Goal: Complete application form

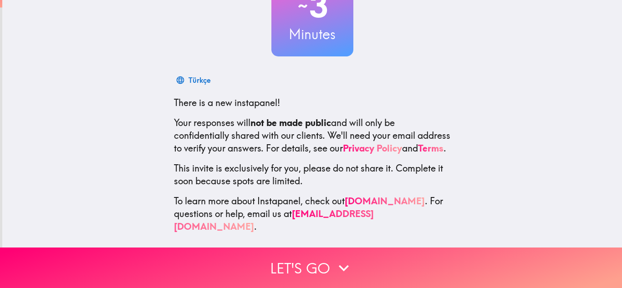
scroll to position [91, 0]
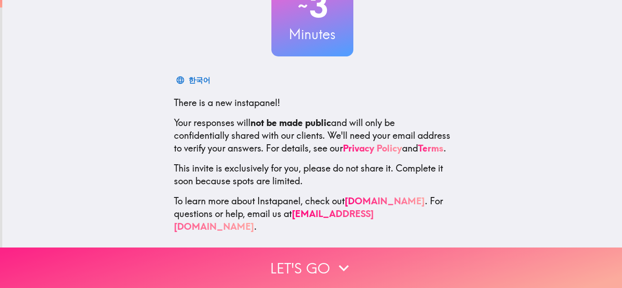
click at [334, 264] on icon "button" at bounding box center [344, 268] width 20 height 20
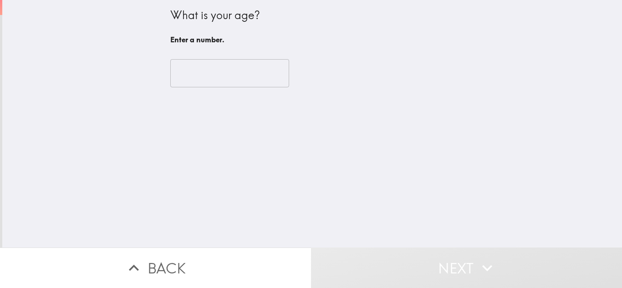
scroll to position [0, 0]
click at [213, 81] on input "number" at bounding box center [229, 73] width 119 height 28
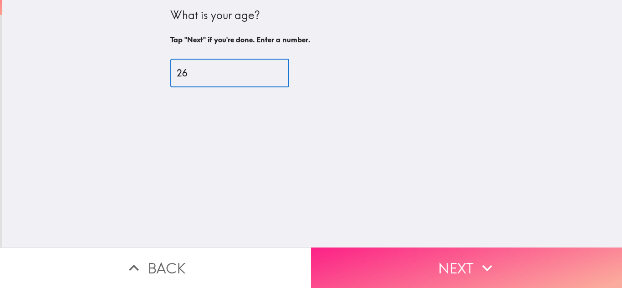
type input "26"
click at [493, 265] on icon "button" at bounding box center [487, 268] width 20 height 20
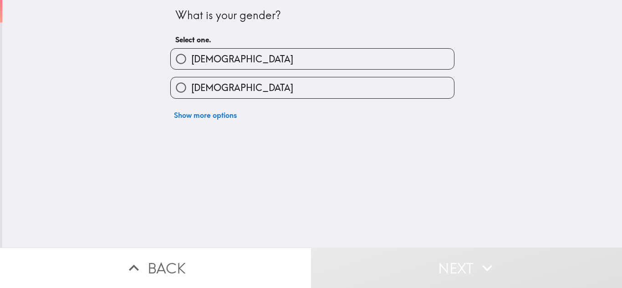
click at [257, 61] on label "[DEMOGRAPHIC_DATA]" at bounding box center [312, 59] width 283 height 20
click at [191, 61] on input "[DEMOGRAPHIC_DATA]" at bounding box center [181, 59] width 20 height 20
radio input "true"
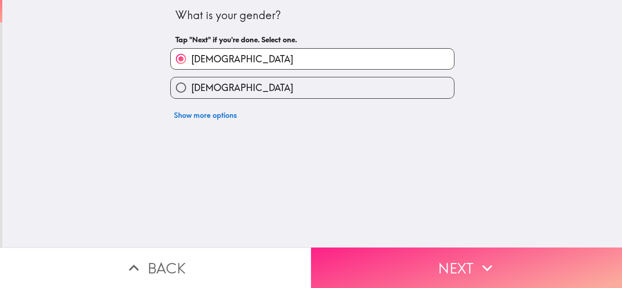
click at [477, 262] on icon "button" at bounding box center [487, 268] width 20 height 20
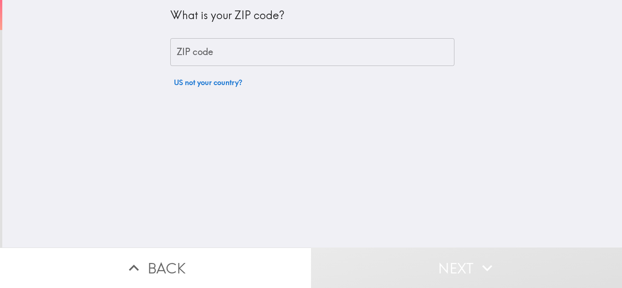
click at [224, 58] on input "ZIP code" at bounding box center [312, 52] width 284 height 28
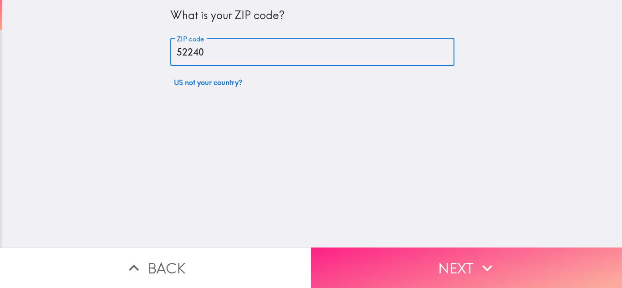
type input "52240"
click at [459, 265] on button "Next" at bounding box center [466, 268] width 311 height 41
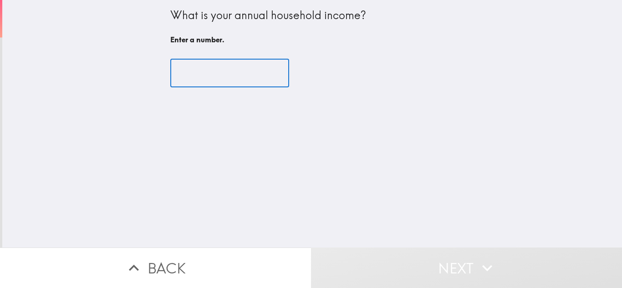
click at [225, 76] on input "number" at bounding box center [229, 73] width 119 height 28
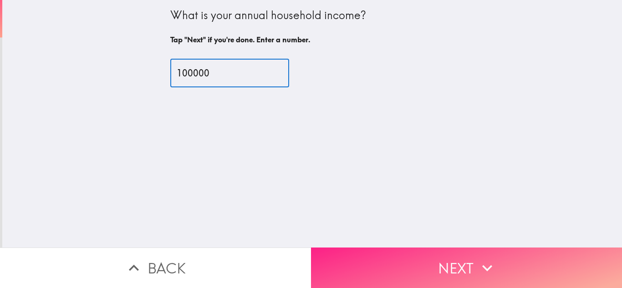
type input "100000"
click at [372, 260] on button "Next" at bounding box center [466, 268] width 311 height 41
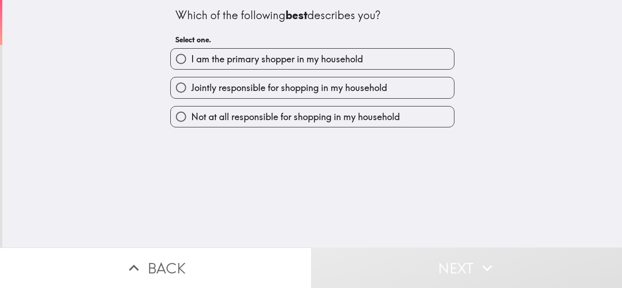
click at [243, 62] on span "I am the primary shopper in my household" at bounding box center [277, 59] width 172 height 13
click at [191, 62] on input "I am the primary shopper in my household" at bounding box center [181, 59] width 20 height 20
radio input "true"
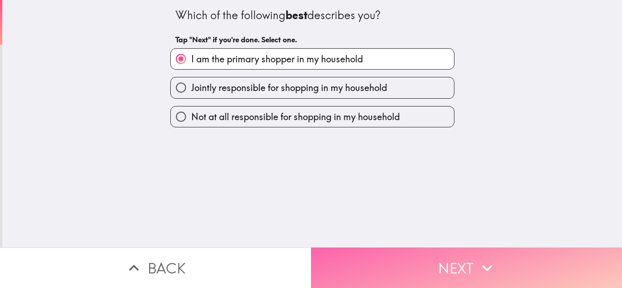
click at [441, 275] on button "Next" at bounding box center [466, 268] width 311 height 41
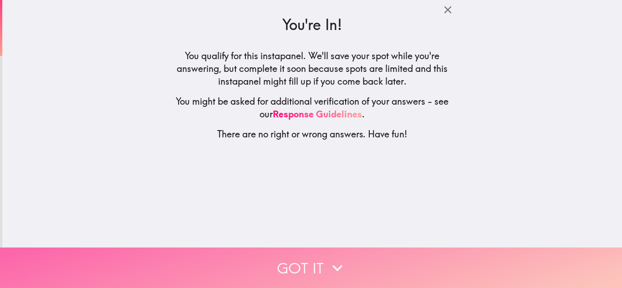
click at [344, 256] on button "Got it" at bounding box center [311, 268] width 622 height 41
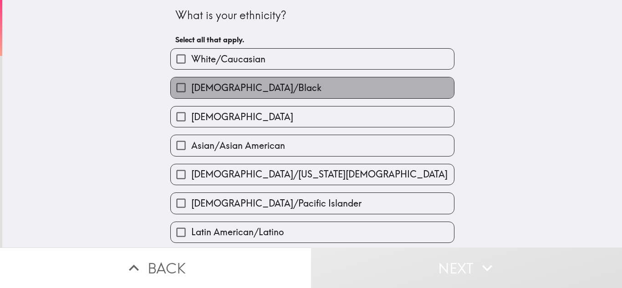
click at [244, 91] on span "[DEMOGRAPHIC_DATA]/Black" at bounding box center [256, 88] width 130 height 13
click at [191, 91] on input "[DEMOGRAPHIC_DATA]/Black" at bounding box center [181, 87] width 20 height 20
checkbox input "true"
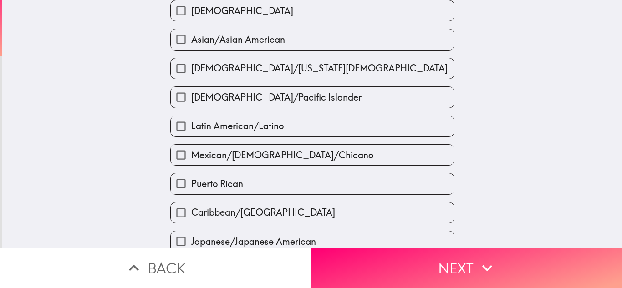
scroll to position [137, 0]
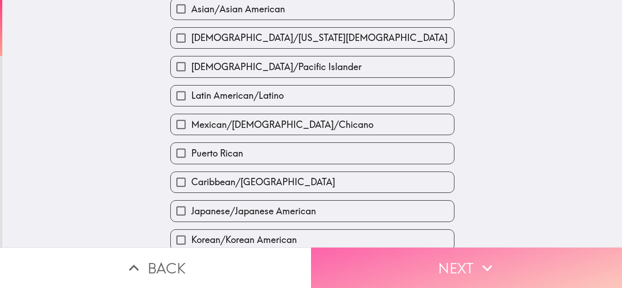
click at [465, 262] on button "Next" at bounding box center [466, 268] width 311 height 41
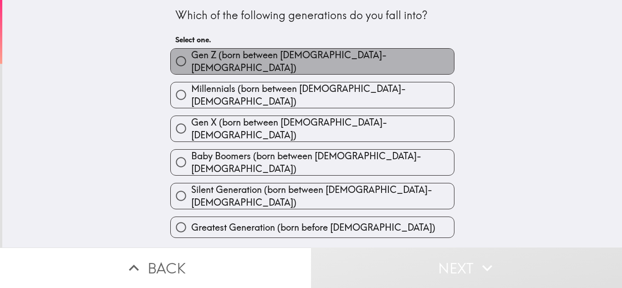
click at [286, 63] on span "Gen Z (born between [DEMOGRAPHIC_DATA]-[DEMOGRAPHIC_DATA])" at bounding box center [322, 61] width 263 height 25
click at [191, 63] on input "Gen Z (born between [DEMOGRAPHIC_DATA]-[DEMOGRAPHIC_DATA])" at bounding box center [181, 61] width 20 height 20
radio input "true"
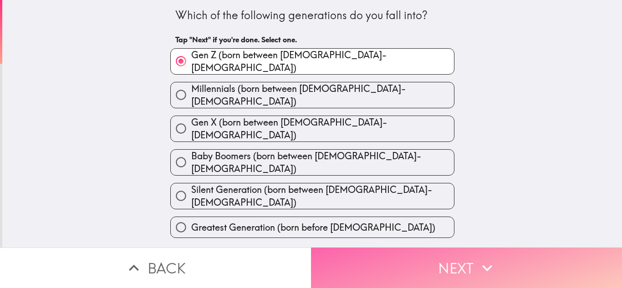
click at [408, 263] on button "Next" at bounding box center [466, 268] width 311 height 41
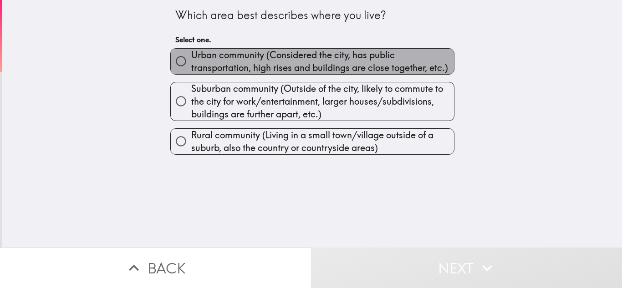
click at [273, 61] on span "Urban community (Considered the city, has public transportation, high rises and…" at bounding box center [322, 61] width 263 height 25
click at [191, 61] on input "Urban community (Considered the city, has public transportation, high rises and…" at bounding box center [181, 61] width 20 height 20
radio input "true"
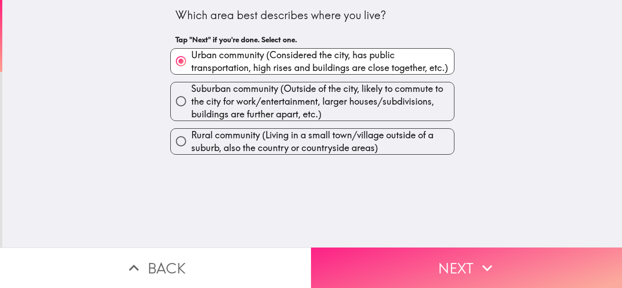
click at [442, 268] on button "Next" at bounding box center [466, 268] width 311 height 41
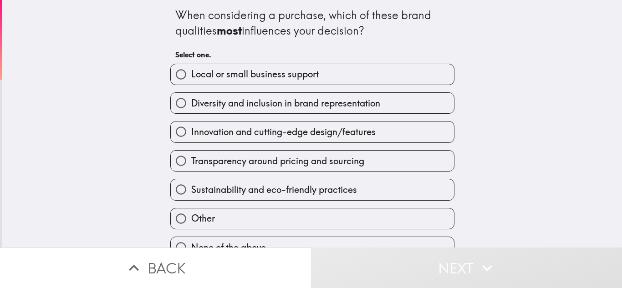
click at [244, 135] on span "Innovation and cutting-edge design/features" at bounding box center [283, 132] width 184 height 13
click at [191, 135] on input "Innovation and cutting-edge design/features" at bounding box center [181, 132] width 20 height 20
radio input "true"
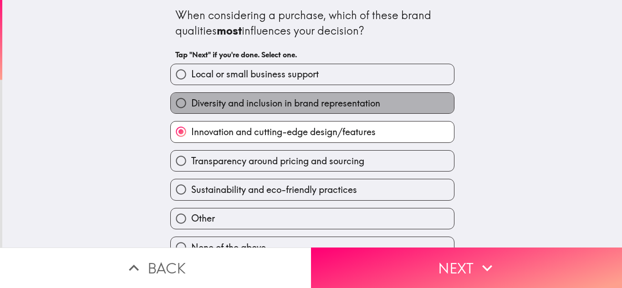
click at [229, 99] on span "Diversity and inclusion in brand representation" at bounding box center [285, 103] width 189 height 13
click at [191, 99] on input "Diversity and inclusion in brand representation" at bounding box center [181, 103] width 20 height 20
radio input "true"
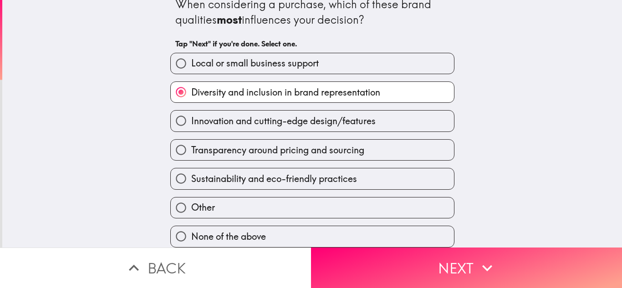
scroll to position [18, 0]
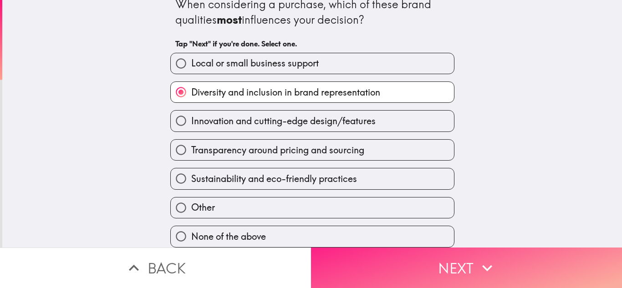
click at [366, 261] on button "Next" at bounding box center [466, 268] width 311 height 41
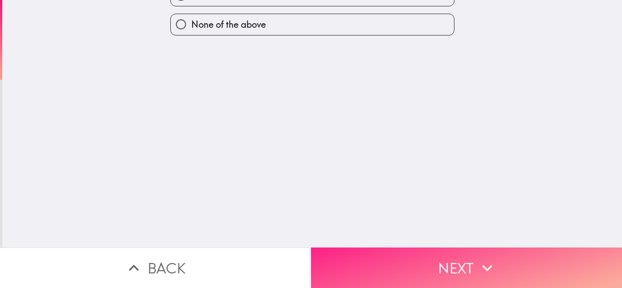
scroll to position [0, 0]
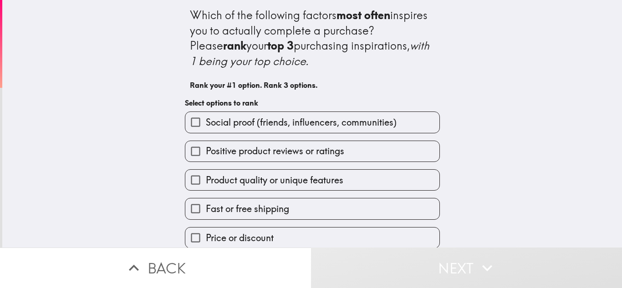
click at [272, 180] on span "Product quality or unique features" at bounding box center [275, 180] width 138 height 13
click at [206, 180] on input "Product quality or unique features" at bounding box center [195, 180] width 20 height 20
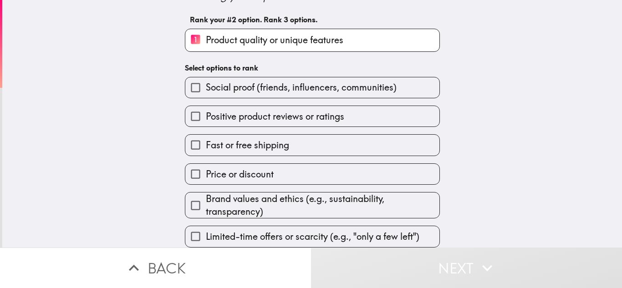
scroll to position [72, 0]
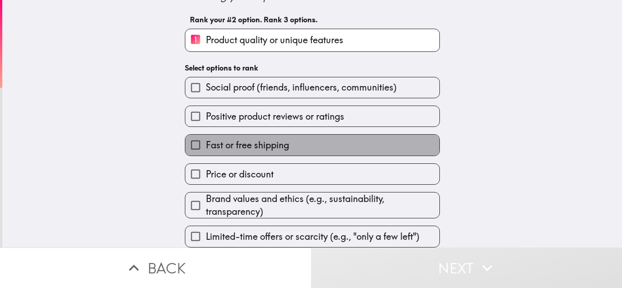
click at [289, 136] on label "Fast or free shipping" at bounding box center [312, 145] width 254 height 20
click at [206, 136] on input "Fast or free shipping" at bounding box center [195, 145] width 20 height 20
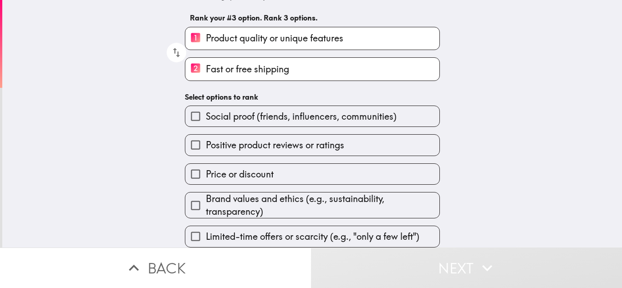
scroll to position [74, 0]
click at [272, 194] on span "Brand values and ethics (e.g., sustainability, transparency)" at bounding box center [323, 205] width 234 height 25
click at [206, 195] on input "Brand values and ethics (e.g., sustainability, transparency)" at bounding box center [195, 205] width 20 height 20
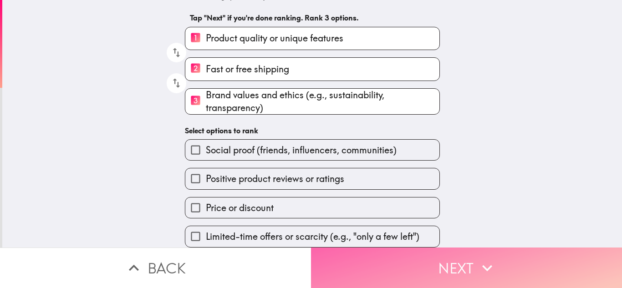
click at [411, 260] on button "Next" at bounding box center [466, 268] width 311 height 41
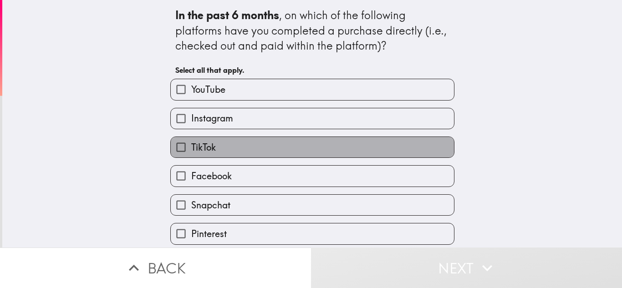
click at [223, 148] on label "TikTok" at bounding box center [312, 147] width 283 height 20
click at [191, 148] on input "TikTok" at bounding box center [181, 147] width 20 height 20
checkbox input "true"
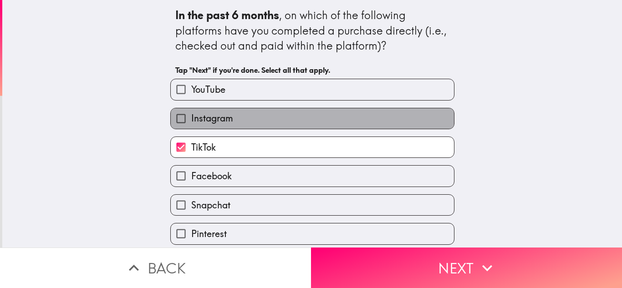
click at [230, 114] on label "Instagram" at bounding box center [312, 118] width 283 height 20
click at [191, 114] on input "Instagram" at bounding box center [181, 118] width 20 height 20
checkbox input "true"
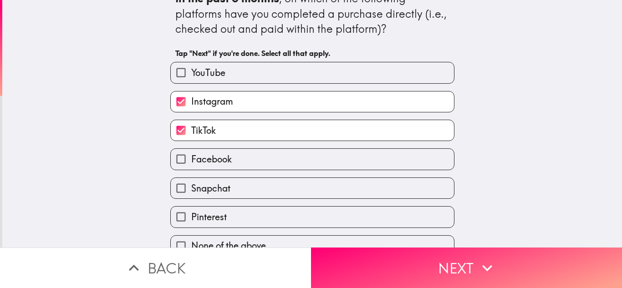
scroll to position [33, 0]
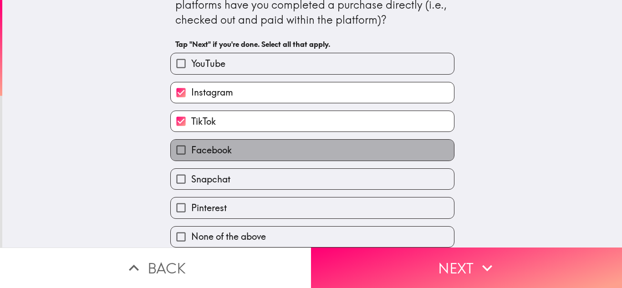
click at [220, 144] on span "Facebook" at bounding box center [211, 150] width 41 height 13
click at [191, 144] on input "Facebook" at bounding box center [181, 150] width 20 height 20
checkbox input "true"
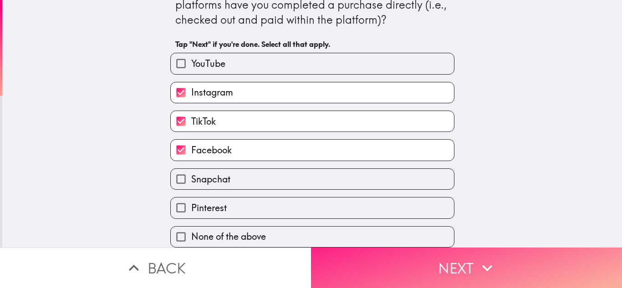
click at [396, 261] on button "Next" at bounding box center [466, 268] width 311 height 41
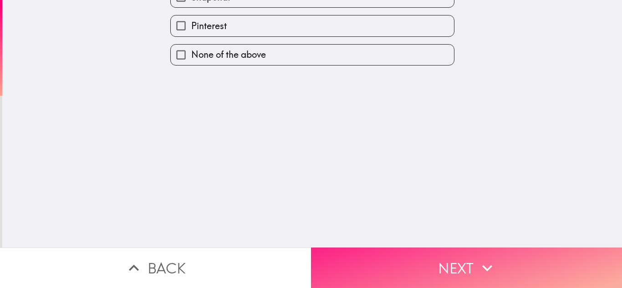
scroll to position [0, 0]
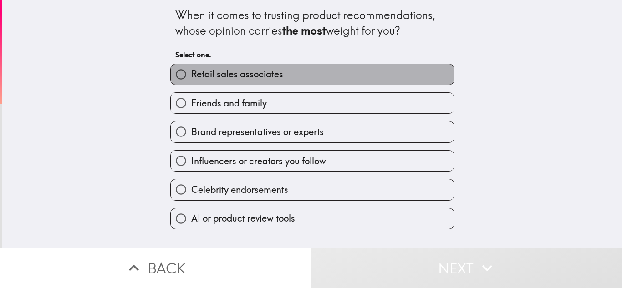
click at [239, 73] on span "Retail sales associates" at bounding box center [237, 74] width 92 height 13
click at [191, 73] on input "Retail sales associates" at bounding box center [181, 74] width 20 height 20
radio input "true"
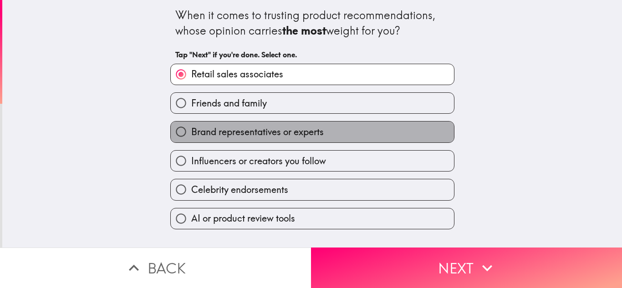
click at [233, 133] on span "Brand representatives or experts" at bounding box center [257, 132] width 132 height 13
click at [191, 133] on input "Brand representatives or experts" at bounding box center [181, 132] width 20 height 20
radio input "true"
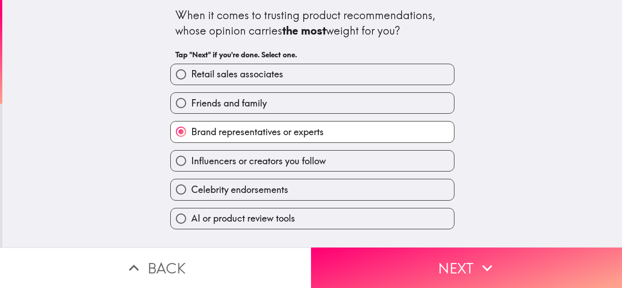
click at [236, 103] on span "Friends and family" at bounding box center [229, 103] width 76 height 13
click at [191, 103] on input "Friends and family" at bounding box center [181, 103] width 20 height 20
radio input "true"
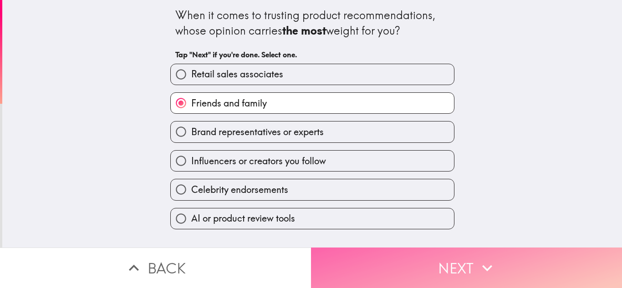
click at [426, 263] on button "Next" at bounding box center [466, 268] width 311 height 41
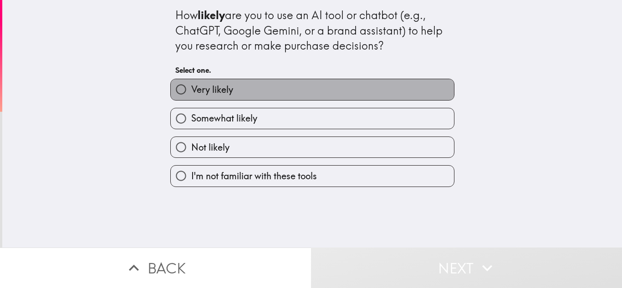
click at [224, 91] on span "Very likely" at bounding box center [212, 89] width 42 height 13
click at [191, 91] on input "Very likely" at bounding box center [181, 89] width 20 height 20
radio input "true"
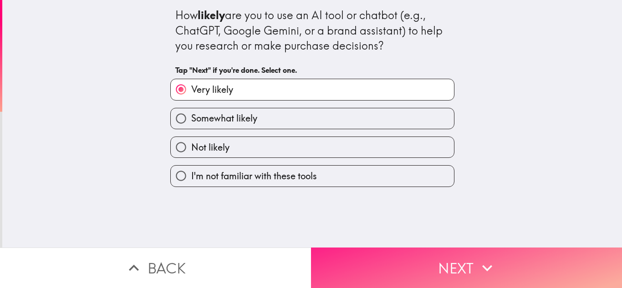
click at [416, 273] on button "Next" at bounding box center [466, 268] width 311 height 41
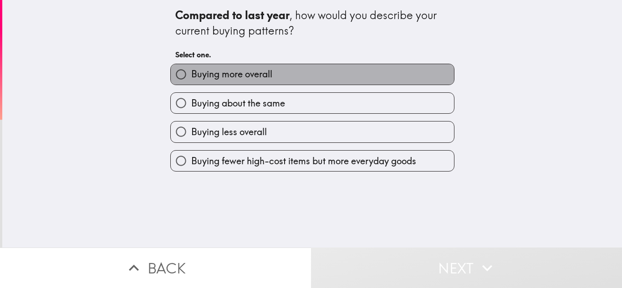
click at [241, 75] on span "Buying more overall" at bounding box center [231, 74] width 81 height 13
click at [191, 75] on input "Buying more overall" at bounding box center [181, 74] width 20 height 20
radio input "true"
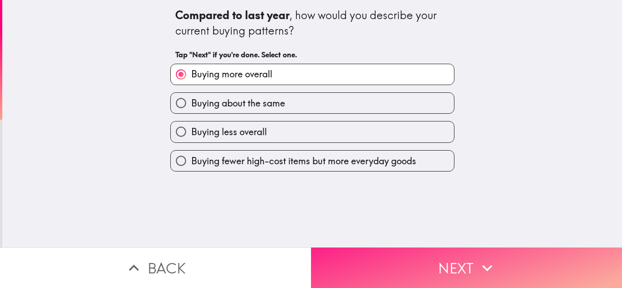
click at [447, 270] on button "Next" at bounding box center [466, 268] width 311 height 41
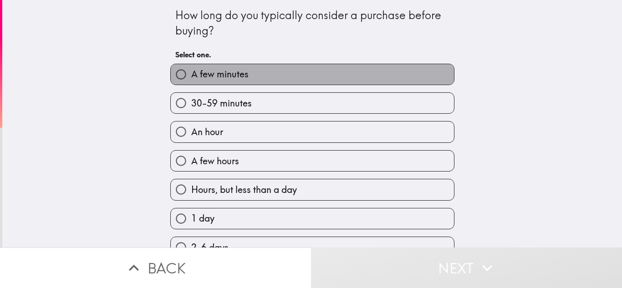
click at [233, 75] on span "A few minutes" at bounding box center [219, 74] width 57 height 13
click at [191, 75] on input "A few minutes" at bounding box center [181, 74] width 20 height 20
radio input "true"
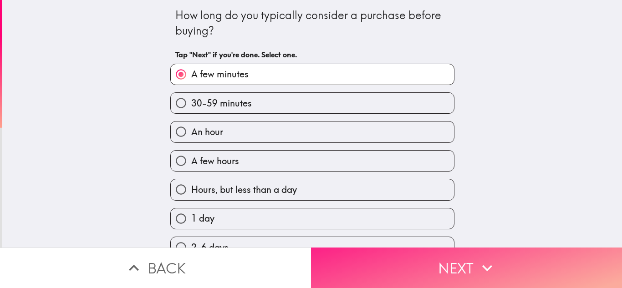
click at [408, 256] on button "Next" at bounding box center [466, 268] width 311 height 41
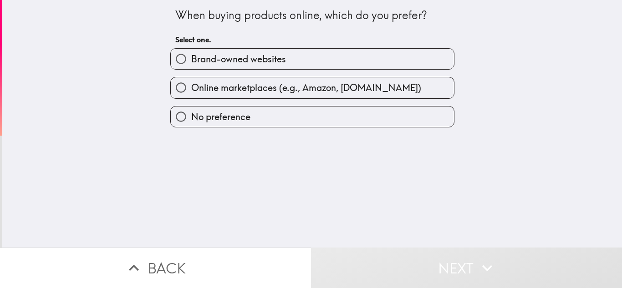
click at [259, 51] on label "Brand-owned websites" at bounding box center [312, 59] width 283 height 20
click at [191, 51] on input "Brand-owned websites" at bounding box center [181, 59] width 20 height 20
radio input "true"
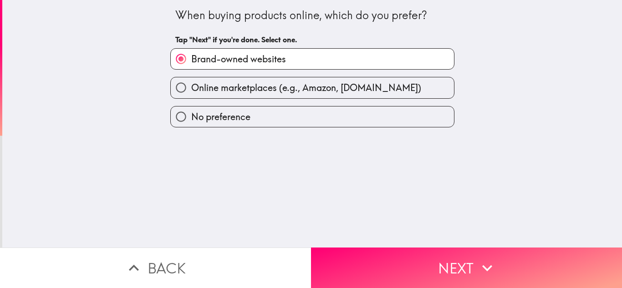
click at [247, 87] on span "Online marketplaces (e.g., Amazon, [DOMAIN_NAME])" at bounding box center [306, 88] width 230 height 13
click at [191, 87] on input "Online marketplaces (e.g., Amazon, [DOMAIN_NAME])" at bounding box center [181, 87] width 20 height 20
radio input "true"
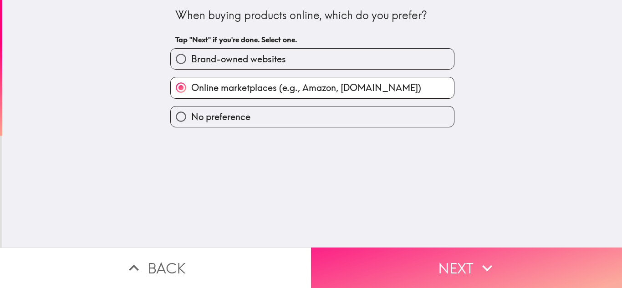
click at [425, 260] on button "Next" at bounding box center [466, 268] width 311 height 41
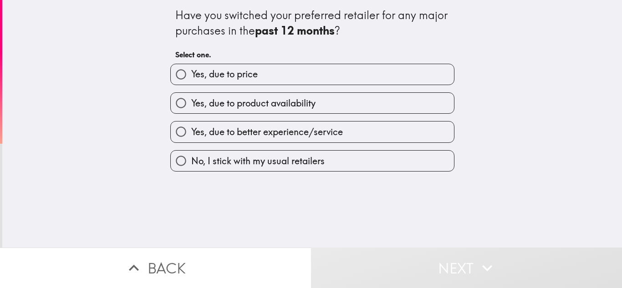
click at [256, 134] on span "Yes, due to better experience/service" at bounding box center [267, 132] width 152 height 13
click at [191, 134] on input "Yes, due to better experience/service" at bounding box center [181, 132] width 20 height 20
radio input "true"
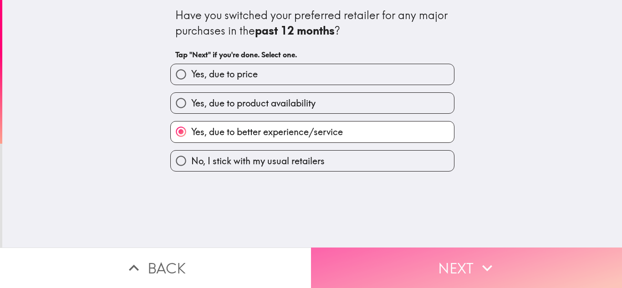
click at [425, 254] on button "Next" at bounding box center [466, 268] width 311 height 41
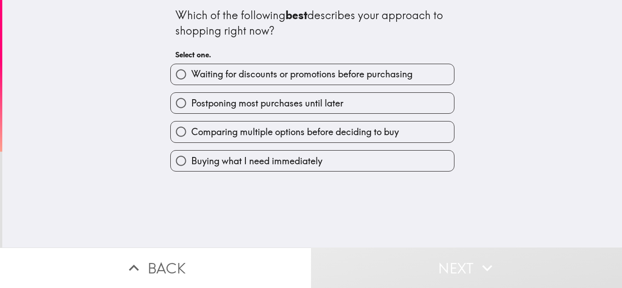
click at [268, 134] on span "Comparing multiple options before deciding to buy" at bounding box center [295, 132] width 208 height 13
click at [191, 134] on input "Comparing multiple options before deciding to buy" at bounding box center [181, 132] width 20 height 20
radio input "true"
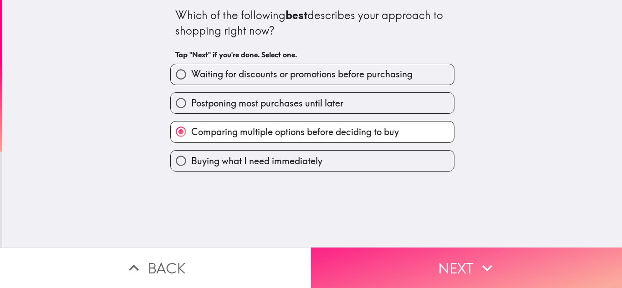
click at [468, 260] on button "Next" at bounding box center [466, 268] width 311 height 41
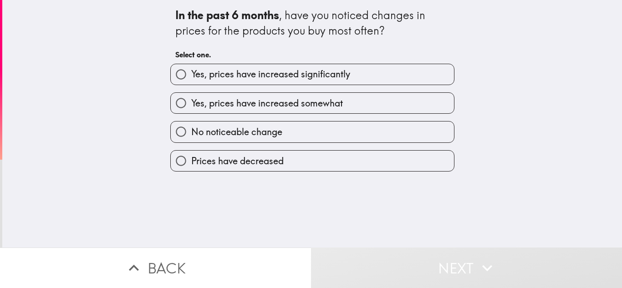
click at [270, 70] on span "Yes, prices have increased significantly" at bounding box center [270, 74] width 159 height 13
click at [191, 70] on input "Yes, prices have increased significantly" at bounding box center [181, 74] width 20 height 20
radio input "true"
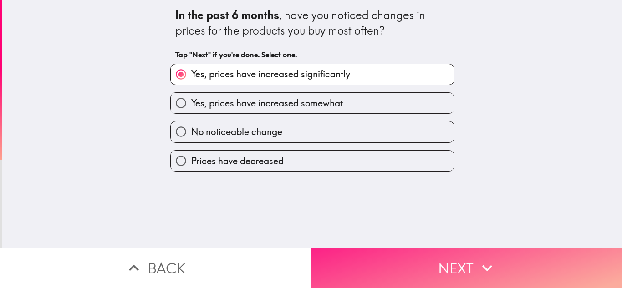
click at [450, 264] on button "Next" at bounding box center [466, 268] width 311 height 41
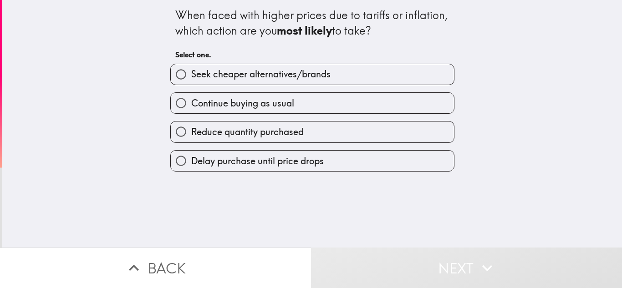
click at [248, 79] on span "Seek cheaper alternatives/brands" at bounding box center [260, 74] width 139 height 13
click at [191, 79] on input "Seek cheaper alternatives/brands" at bounding box center [181, 74] width 20 height 20
radio input "true"
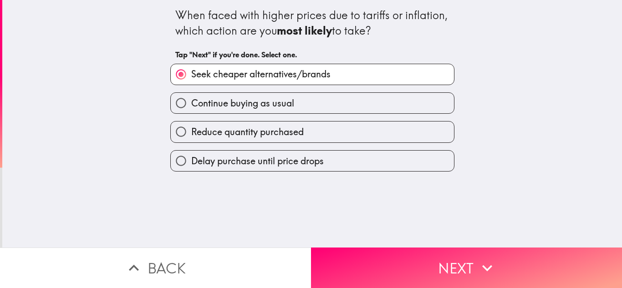
click at [260, 97] on span "Continue buying as usual" at bounding box center [242, 103] width 103 height 13
click at [191, 97] on input "Continue buying as usual" at bounding box center [181, 103] width 20 height 20
radio input "true"
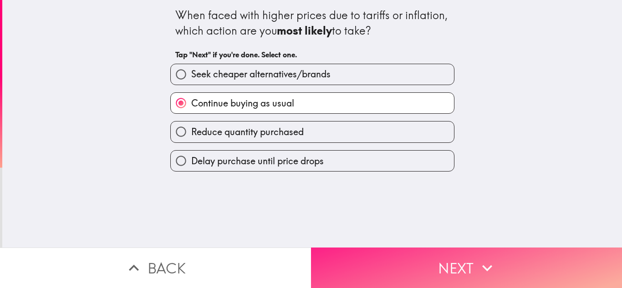
click at [441, 267] on button "Next" at bounding box center [466, 268] width 311 height 41
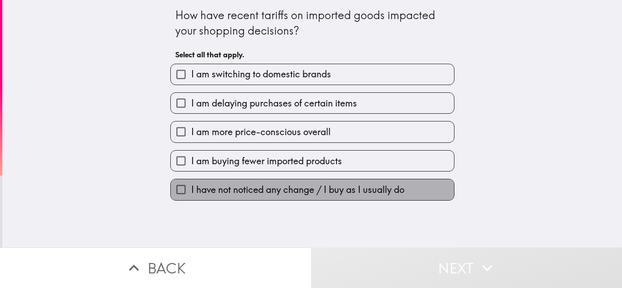
click at [275, 195] on span "I have not noticed any change / I buy as I usually do" at bounding box center [297, 189] width 213 height 13
click at [191, 195] on input "I have not noticed any change / I buy as I usually do" at bounding box center [181, 189] width 20 height 20
checkbox input "true"
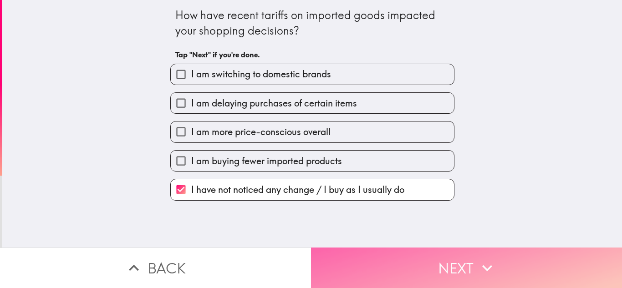
click at [397, 263] on button "Next" at bounding box center [466, 268] width 311 height 41
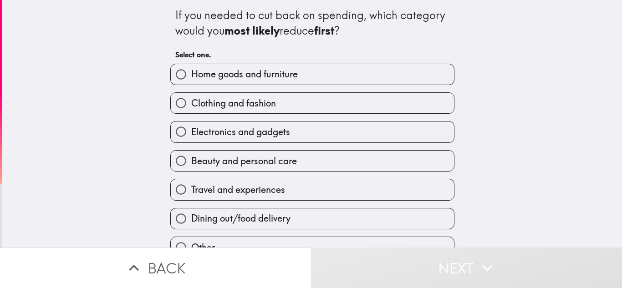
click at [269, 80] on span "Home goods and furniture" at bounding box center [244, 74] width 107 height 13
click at [191, 80] on input "Home goods and furniture" at bounding box center [181, 74] width 20 height 20
radio input "true"
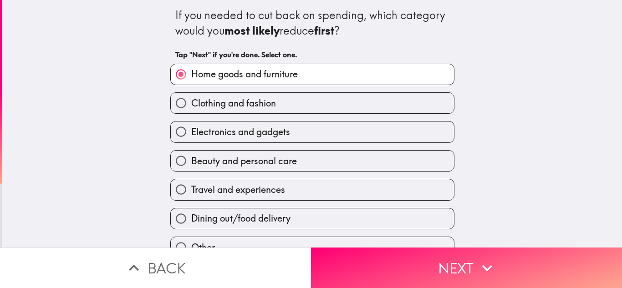
scroll to position [46, 0]
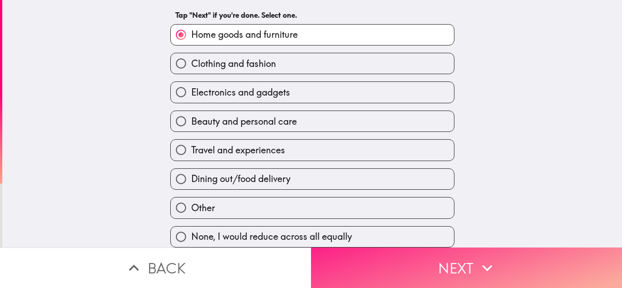
click at [448, 254] on button "Next" at bounding box center [466, 268] width 311 height 41
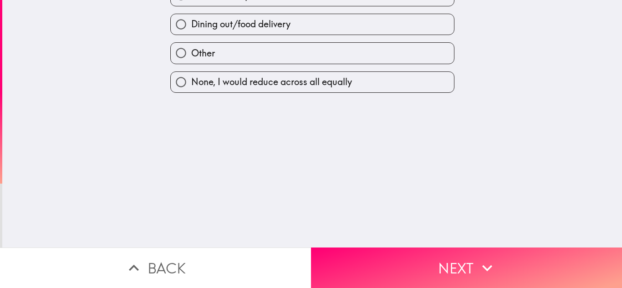
scroll to position [0, 0]
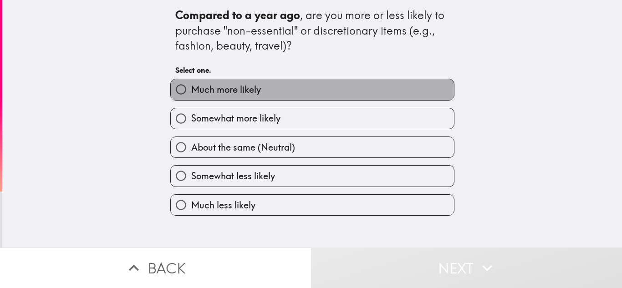
click at [250, 92] on span "Much more likely" at bounding box center [226, 89] width 70 height 13
click at [191, 92] on input "Much more likely" at bounding box center [181, 89] width 20 height 20
radio input "true"
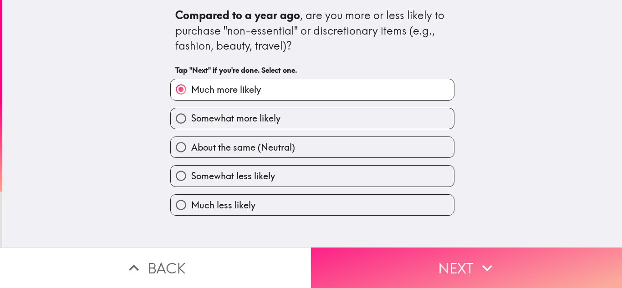
click at [440, 270] on button "Next" at bounding box center [466, 268] width 311 height 41
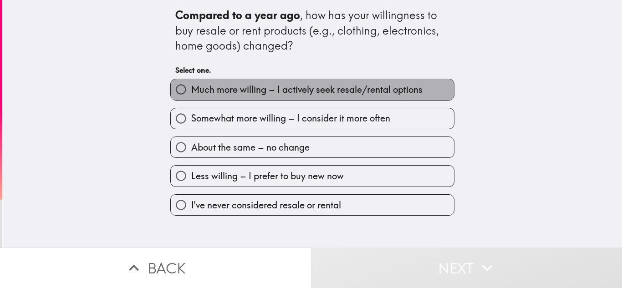
click at [286, 91] on span "Much more willing – I actively seek resale/rental options" at bounding box center [306, 89] width 231 height 13
click at [191, 91] on input "Much more willing – I actively seek resale/rental options" at bounding box center [181, 89] width 20 height 20
radio input "true"
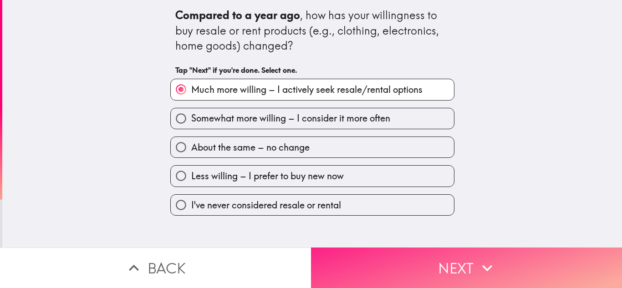
click at [399, 260] on button "Next" at bounding box center [466, 268] width 311 height 41
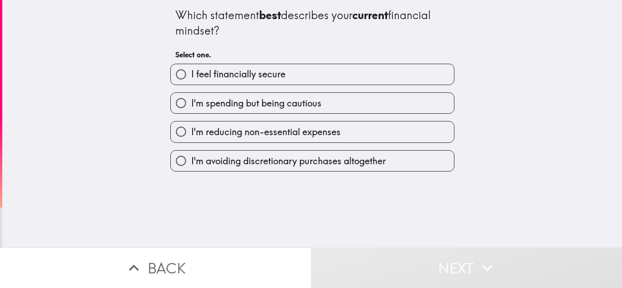
click at [255, 77] on span "I feel financially secure" at bounding box center [238, 74] width 94 height 13
click at [191, 77] on input "I feel financially secure" at bounding box center [181, 74] width 20 height 20
radio input "true"
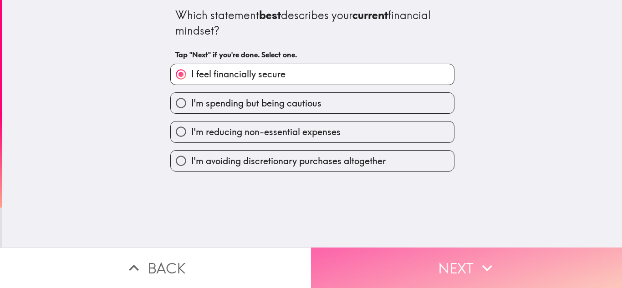
click at [423, 260] on button "Next" at bounding box center [466, 268] width 311 height 41
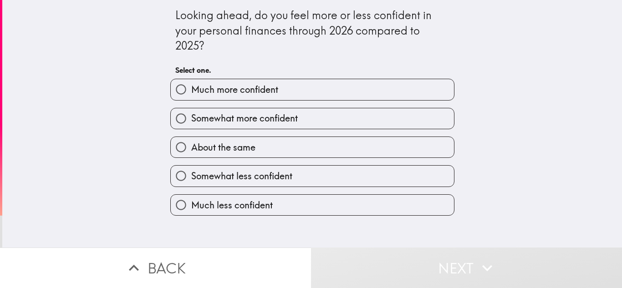
click at [265, 91] on span "Much more confident" at bounding box center [234, 89] width 87 height 13
click at [191, 91] on input "Much more confident" at bounding box center [181, 89] width 20 height 20
radio input "true"
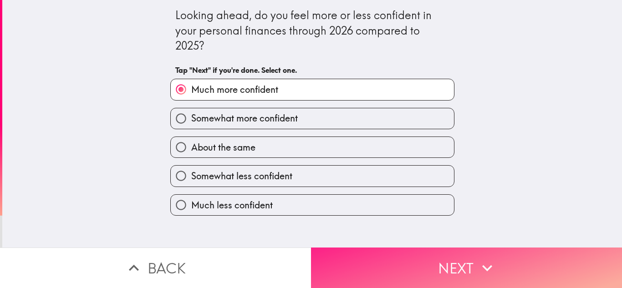
click at [416, 264] on button "Next" at bounding box center [466, 268] width 311 height 41
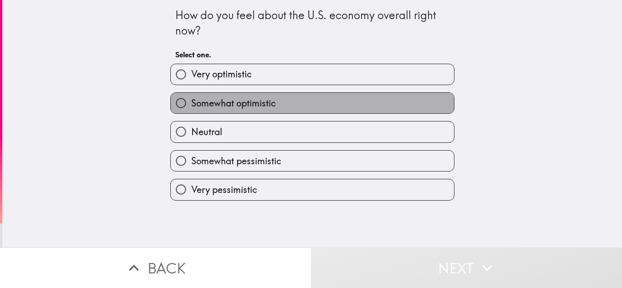
click at [276, 103] on label "Somewhat optimistic" at bounding box center [312, 103] width 283 height 20
click at [191, 103] on input "Somewhat optimistic" at bounding box center [181, 103] width 20 height 20
radio input "true"
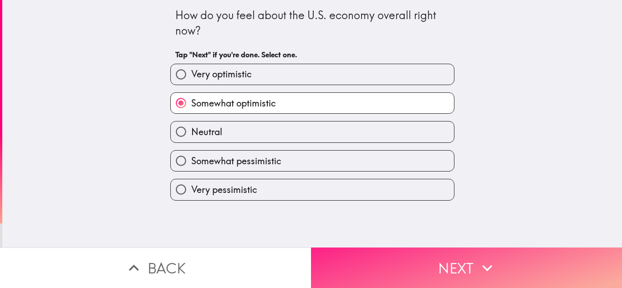
click at [409, 256] on button "Next" at bounding box center [466, 268] width 311 height 41
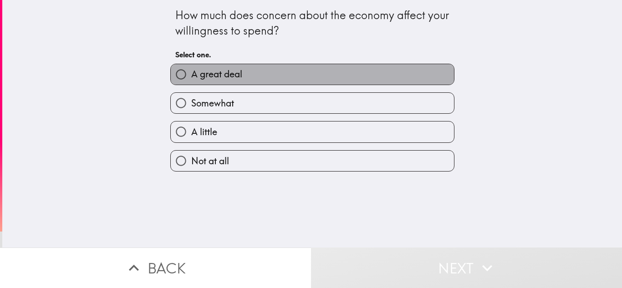
click at [272, 70] on label "A great deal" at bounding box center [312, 74] width 283 height 20
click at [191, 70] on input "A great deal" at bounding box center [181, 74] width 20 height 20
radio input "true"
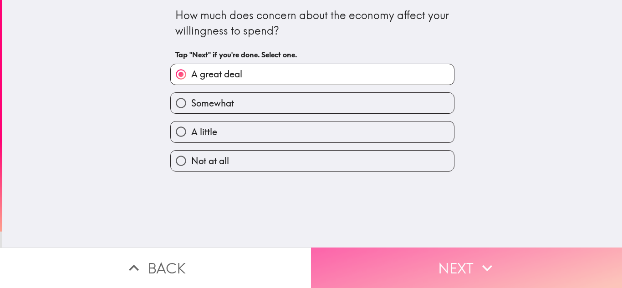
click at [461, 250] on button "Next" at bounding box center [466, 268] width 311 height 41
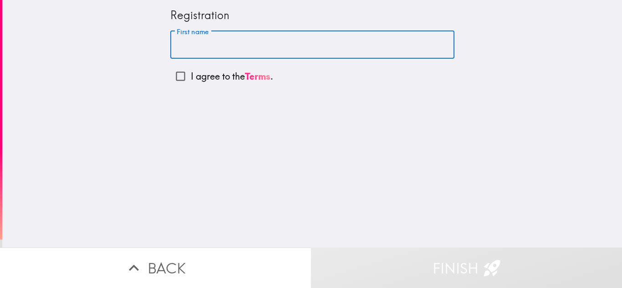
click at [275, 47] on input "First name" at bounding box center [312, 45] width 284 height 28
type input "Riven"
click at [178, 76] on input "I agree to the Terms ." at bounding box center [180, 76] width 20 height 20
checkbox input "true"
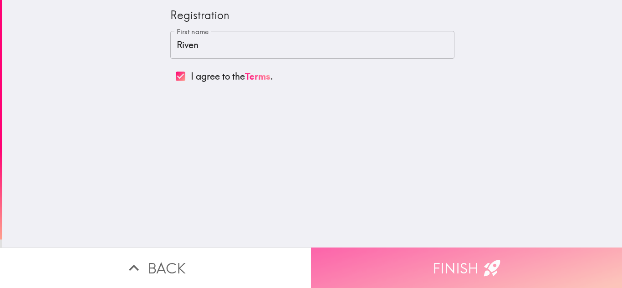
click at [502, 255] on button "Finish" at bounding box center [466, 268] width 311 height 41
